Goal: Find specific page/section: Find specific page/section

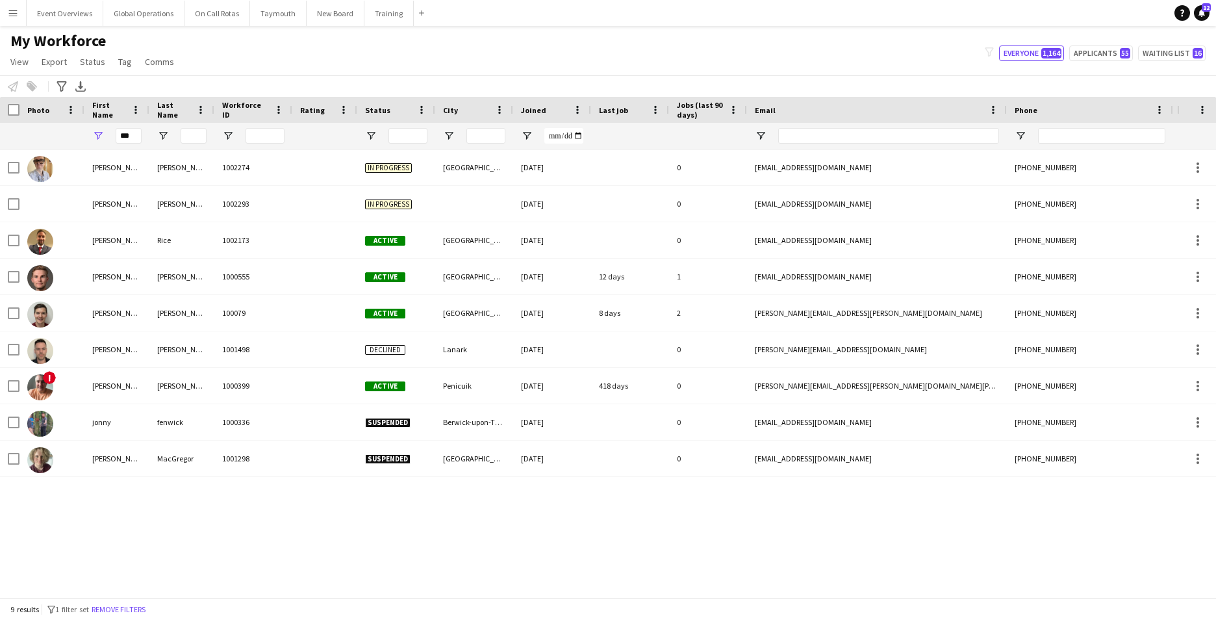
click at [10, 16] on app-icon "Menu" at bounding box center [13, 13] width 10 height 10
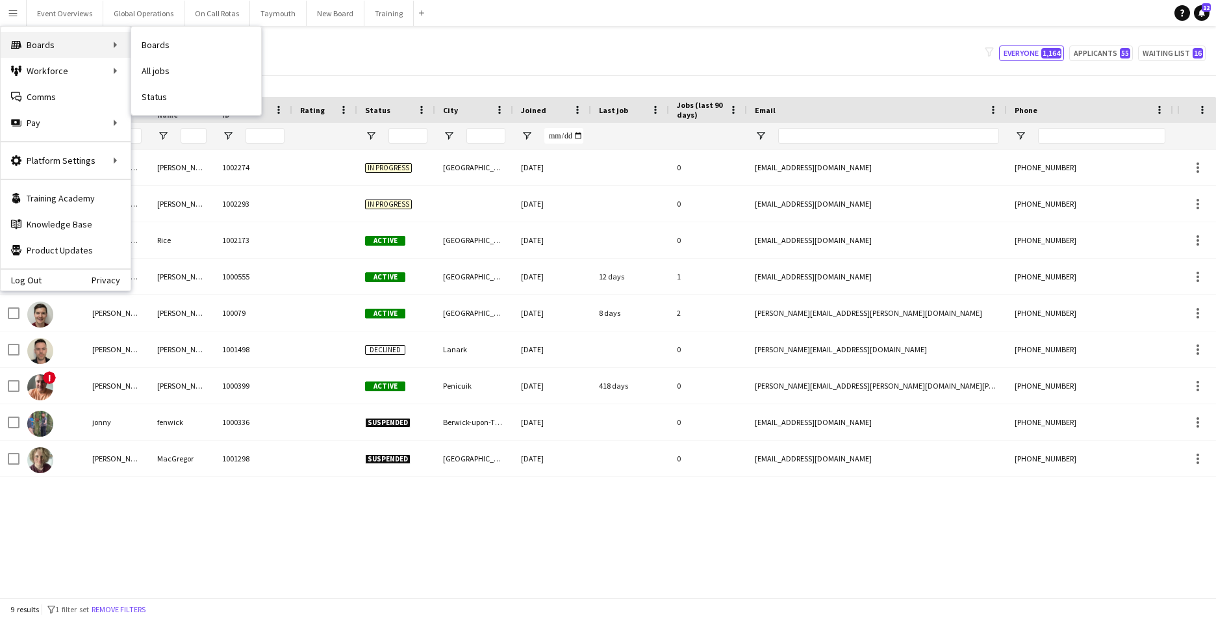
click at [57, 44] on div "Boards Boards" at bounding box center [66, 45] width 130 height 26
click at [160, 44] on link "Boards" at bounding box center [196, 45] width 130 height 26
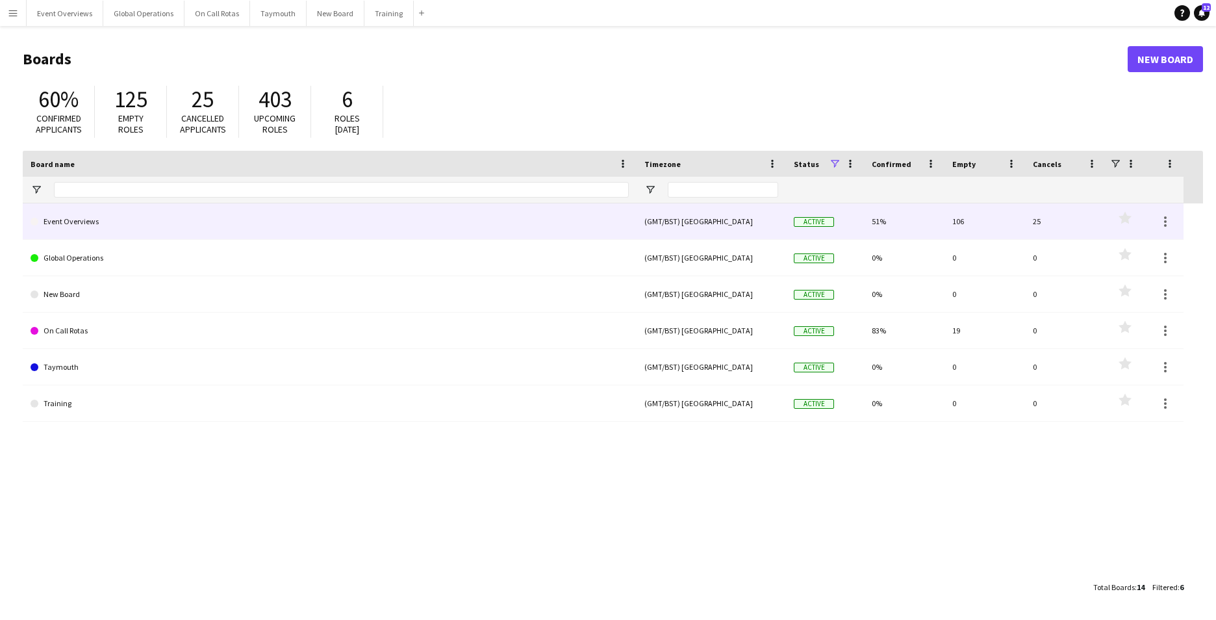
click at [66, 219] on link "Event Overviews" at bounding box center [330, 221] width 598 height 36
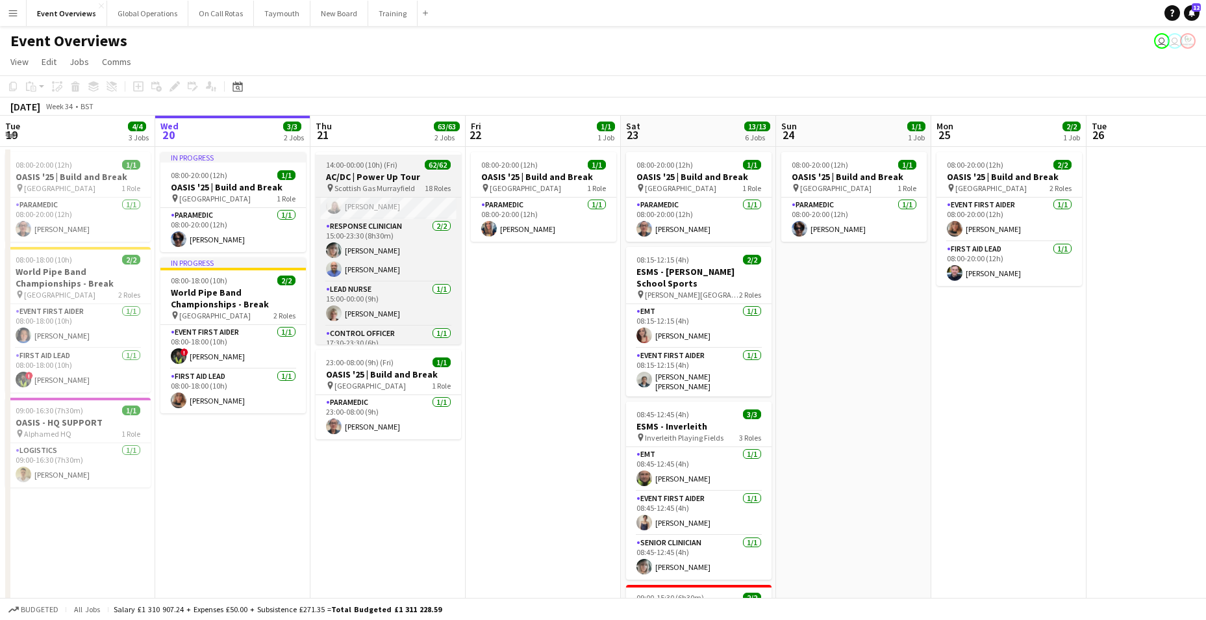
scroll to position [1477, 0]
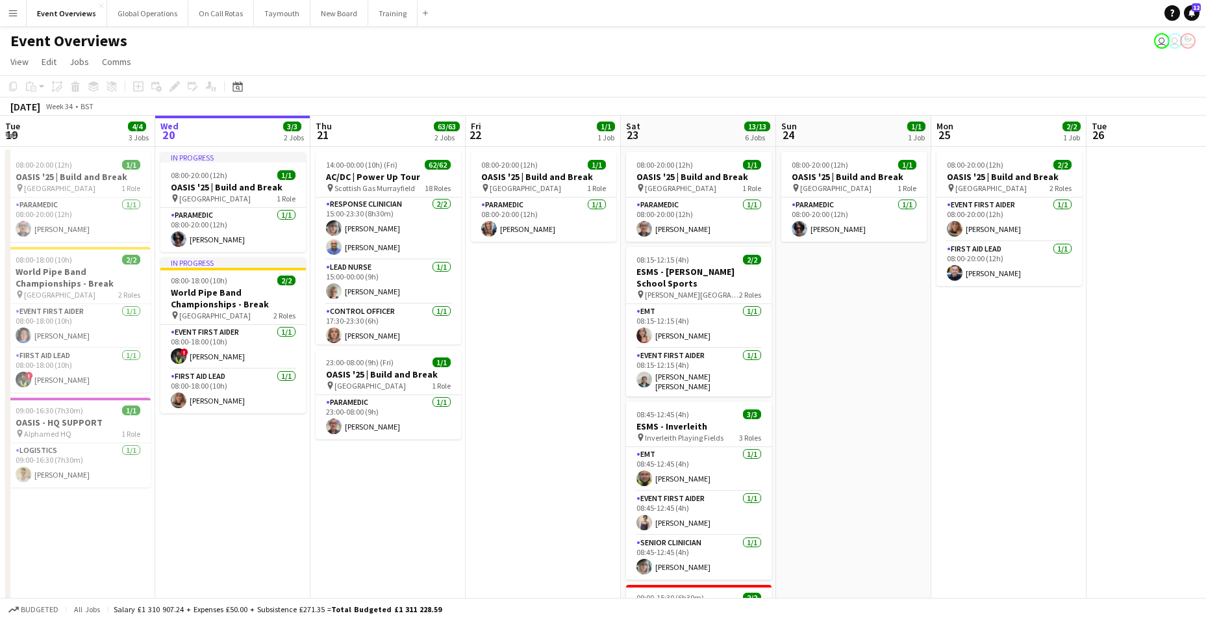
click at [171, 550] on app-date-cell "In progress 08:00-20:00 (12h) 1/1 OASIS '25 | Build and Break pin [GEOGRAPHIC_D…" at bounding box center [232, 618] width 155 height 943
